Goal: Task Accomplishment & Management: Use online tool/utility

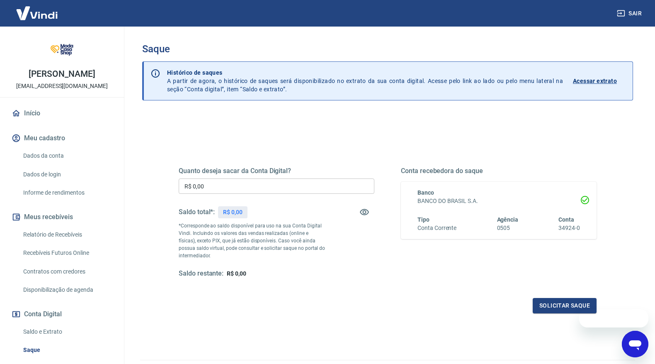
scroll to position [1, 0]
click at [286, 182] on input "R$ 0,00" at bounding box center [277, 184] width 196 height 15
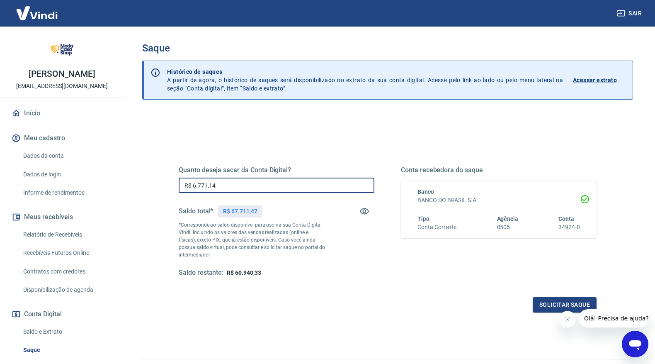
type input "R$ 67.711,47"
click at [569, 317] on icon "Fechar mensagem da empresa" at bounding box center [567, 319] width 7 height 7
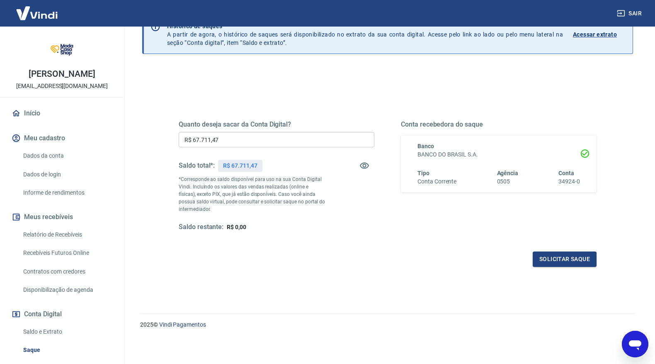
scroll to position [46, 0]
click at [564, 262] on button "Solicitar saque" at bounding box center [565, 259] width 64 height 15
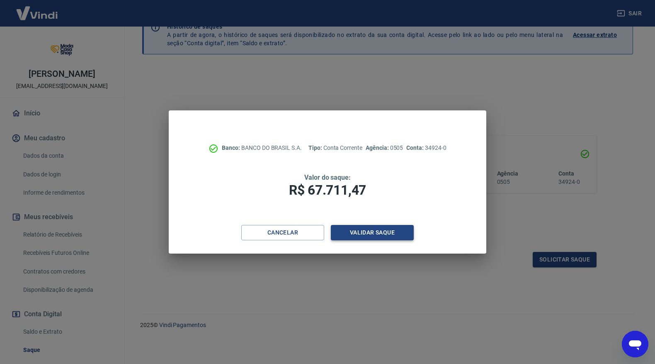
click at [368, 231] on button "Validar saque" at bounding box center [372, 232] width 83 height 15
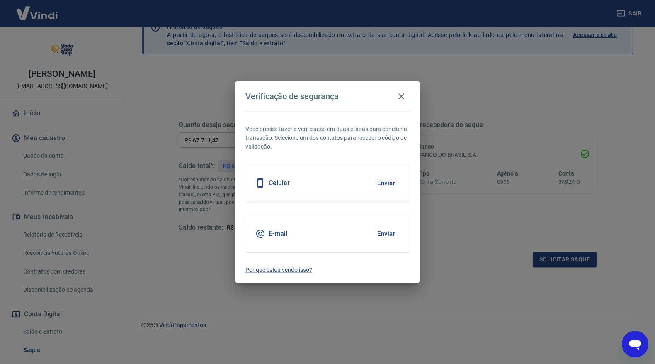
click at [389, 184] on button "Enviar" at bounding box center [386, 182] width 27 height 17
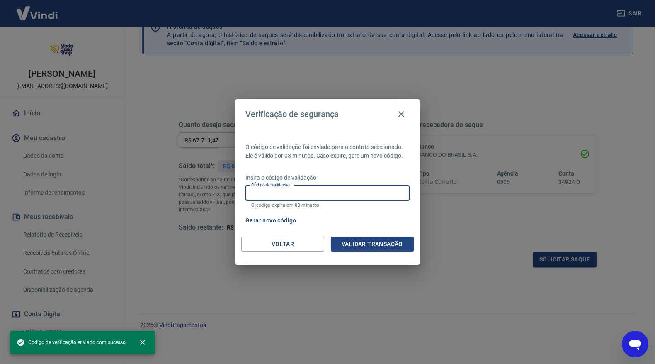
click at [369, 194] on input "Código de validação" at bounding box center [327, 192] width 164 height 15
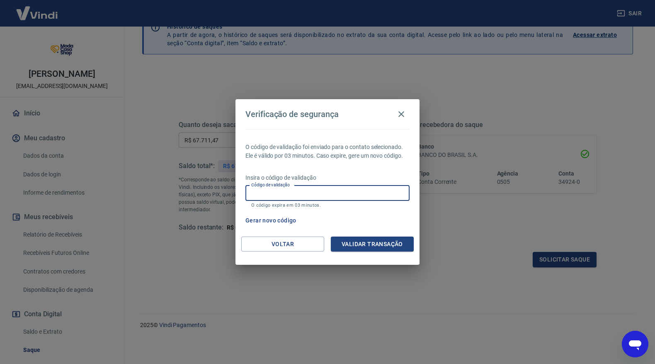
type input "q"
type input "276485"
click at [362, 244] on button "Validar transação" at bounding box center [372, 243] width 83 height 15
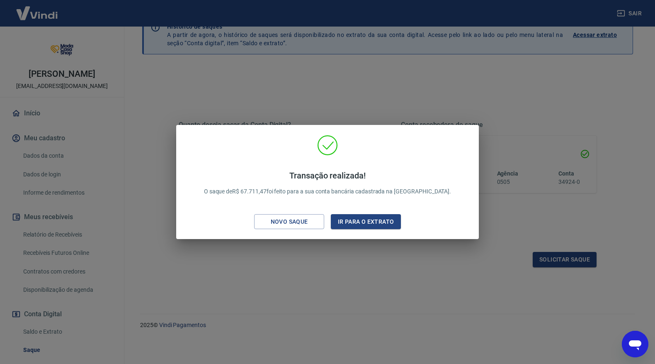
drag, startPoint x: 272, startPoint y: 220, endPoint x: 282, endPoint y: 205, distance: 17.4
click at [272, 220] on div "Novo saque" at bounding box center [289, 221] width 57 height 10
